Goal: Navigation & Orientation: Understand site structure

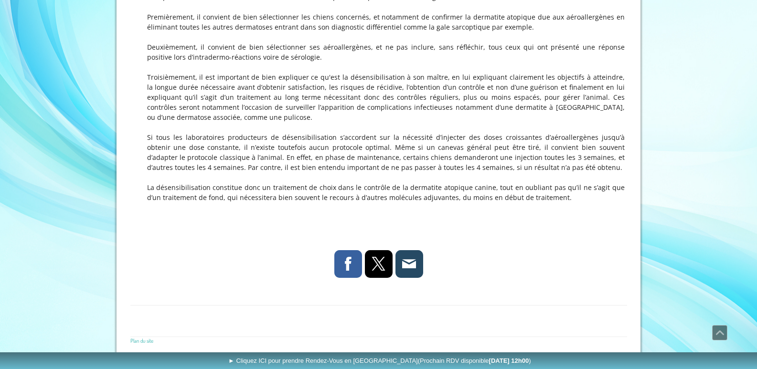
scroll to position [1098, 0]
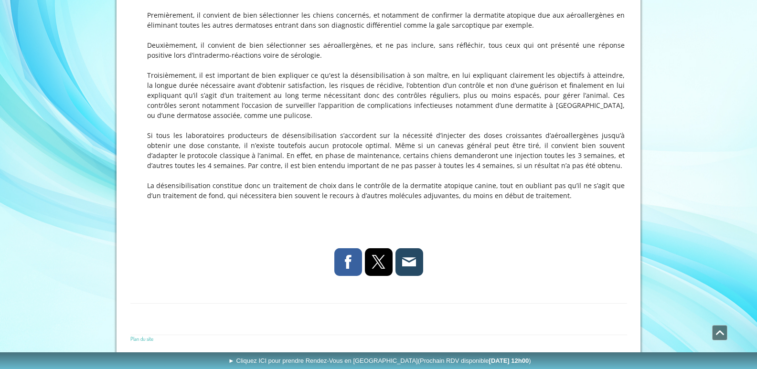
click at [718, 332] on span "Défiler vers le haut" at bounding box center [719, 333] width 14 height 14
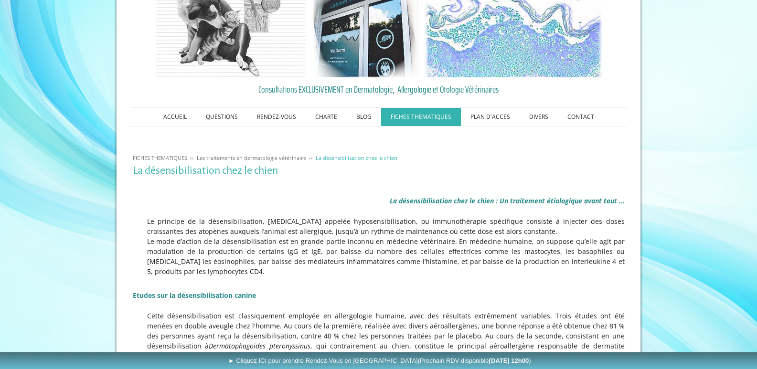
scroll to position [0, 0]
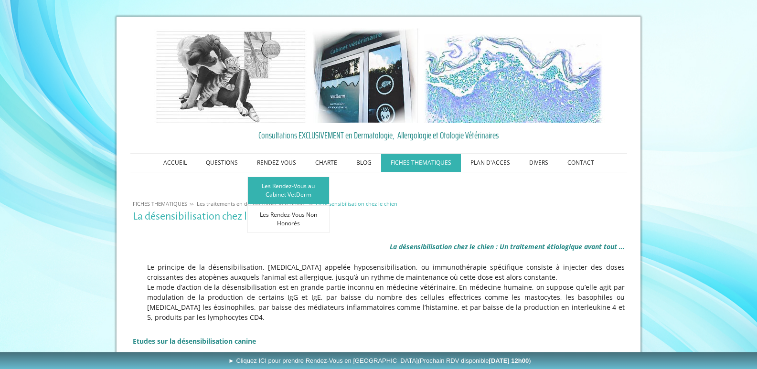
click at [285, 190] on link "Les Rendez-Vous au Cabinet VetDerm" at bounding box center [288, 191] width 82 height 28
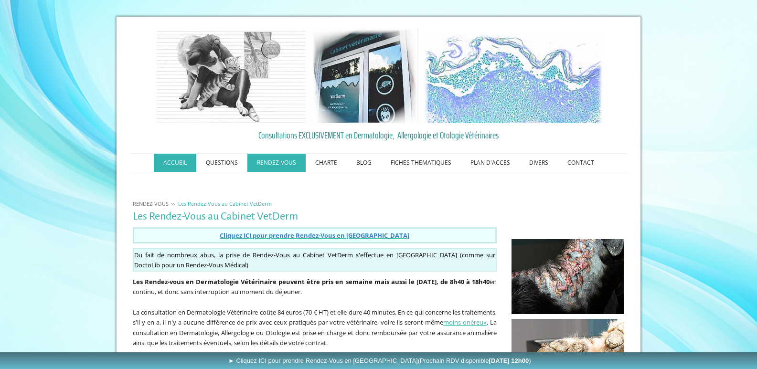
click at [180, 156] on link "ACCUEIL" at bounding box center [175, 163] width 42 height 18
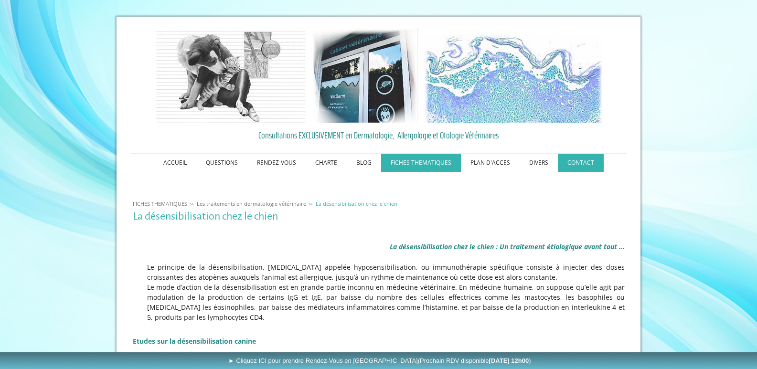
click at [585, 158] on link "CONTACT" at bounding box center [581, 163] width 46 height 18
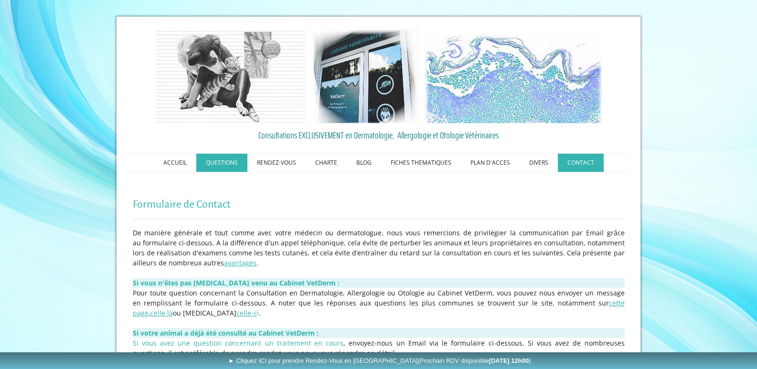
click at [225, 156] on link "QUESTIONS" at bounding box center [221, 163] width 51 height 18
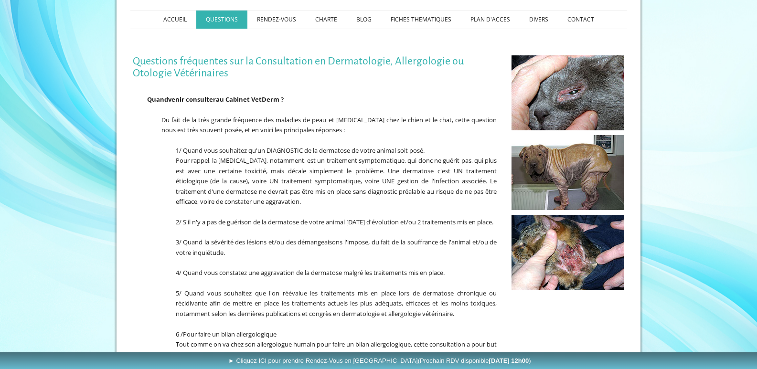
scroll to position [239, 0]
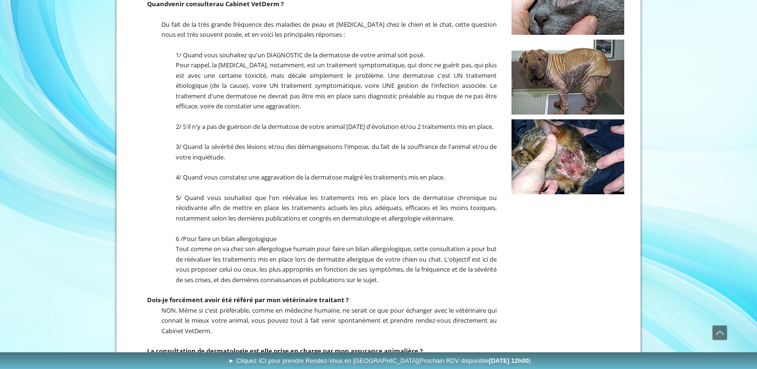
click at [580, 159] on img at bounding box center [567, 156] width 113 height 75
click at [584, 168] on img at bounding box center [567, 156] width 113 height 75
click at [584, 169] on img at bounding box center [567, 156] width 113 height 75
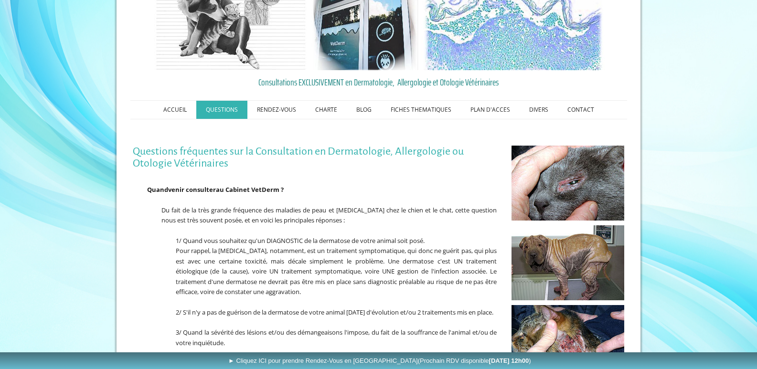
scroll to position [0, 0]
